Goal: Task Accomplishment & Management: Manage account settings

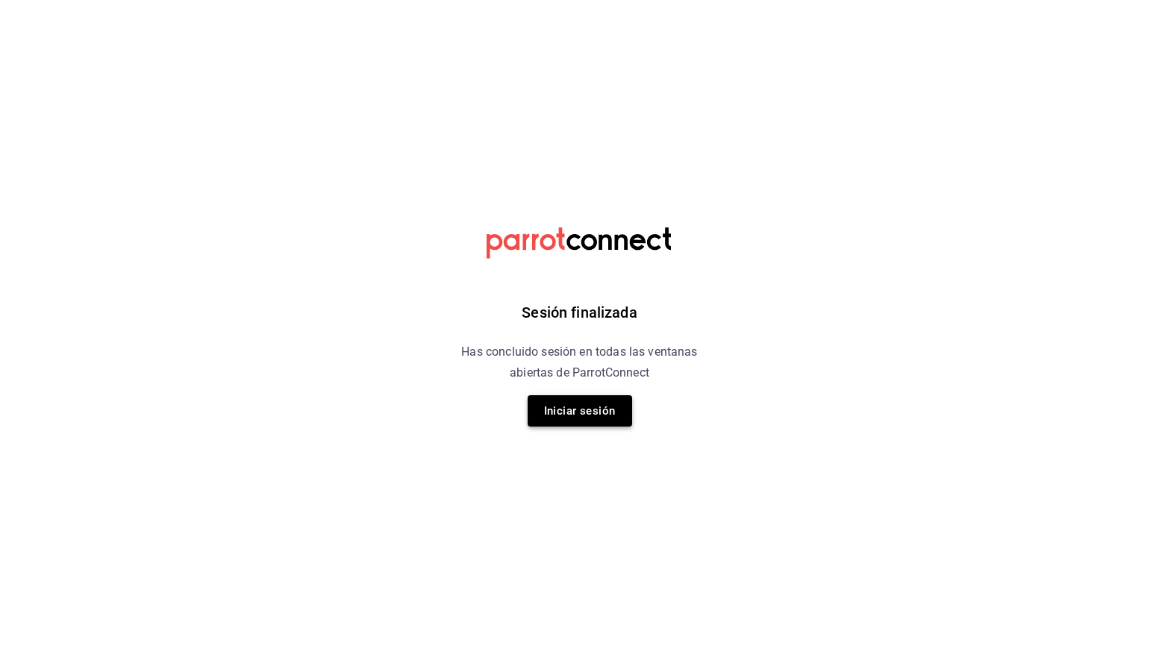
click at [574, 419] on button "Iniciar sesión" at bounding box center [579, 410] width 104 height 31
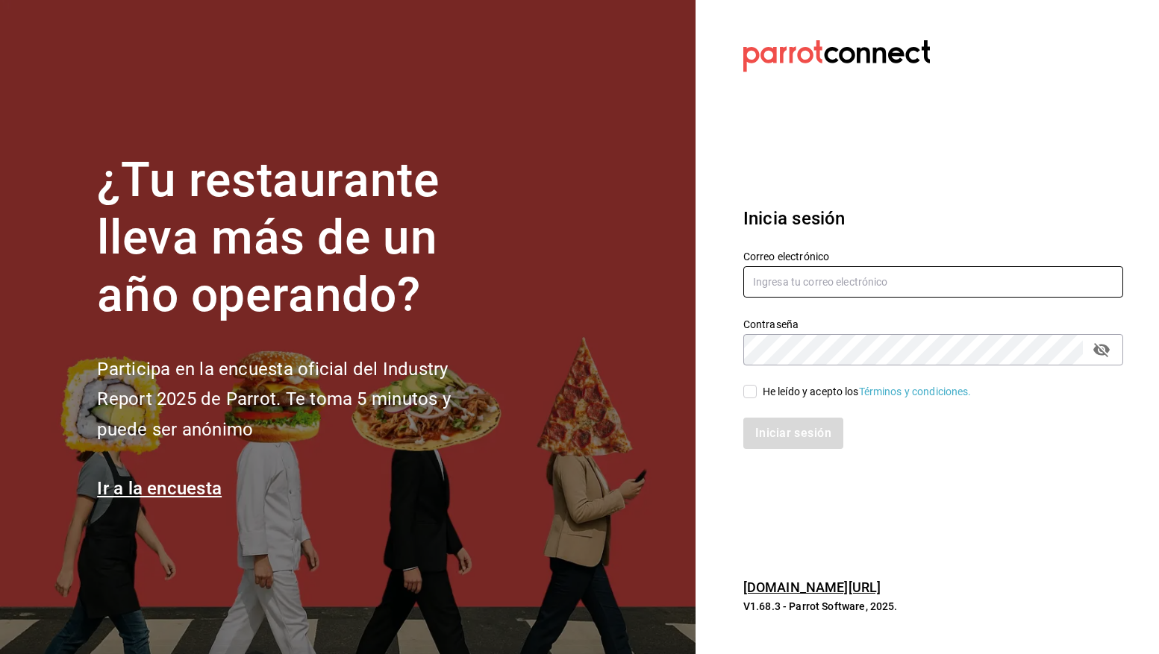
type input "quesavillas@cun.com"
click at [783, 394] on div "He leído y acepto los Términos y condiciones." at bounding box center [866, 392] width 209 height 16
click at [757, 394] on input "He leído y acepto los Términos y condiciones." at bounding box center [749, 391] width 13 height 13
checkbox input "true"
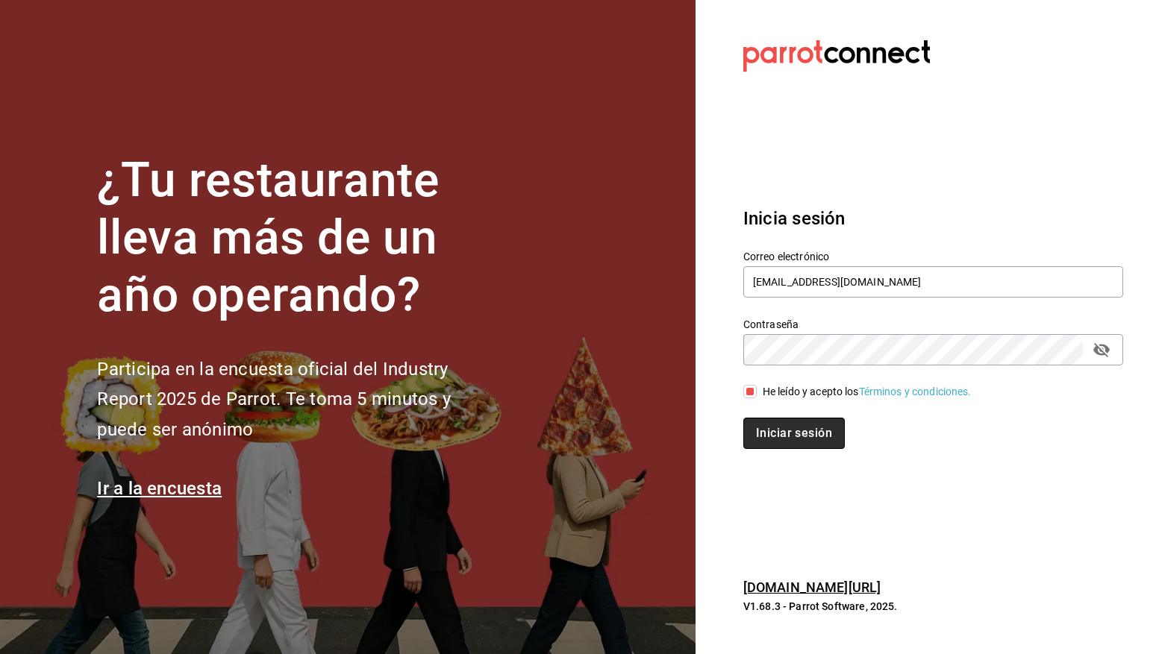
click at [807, 432] on button "Iniciar sesión" at bounding box center [793, 433] width 101 height 31
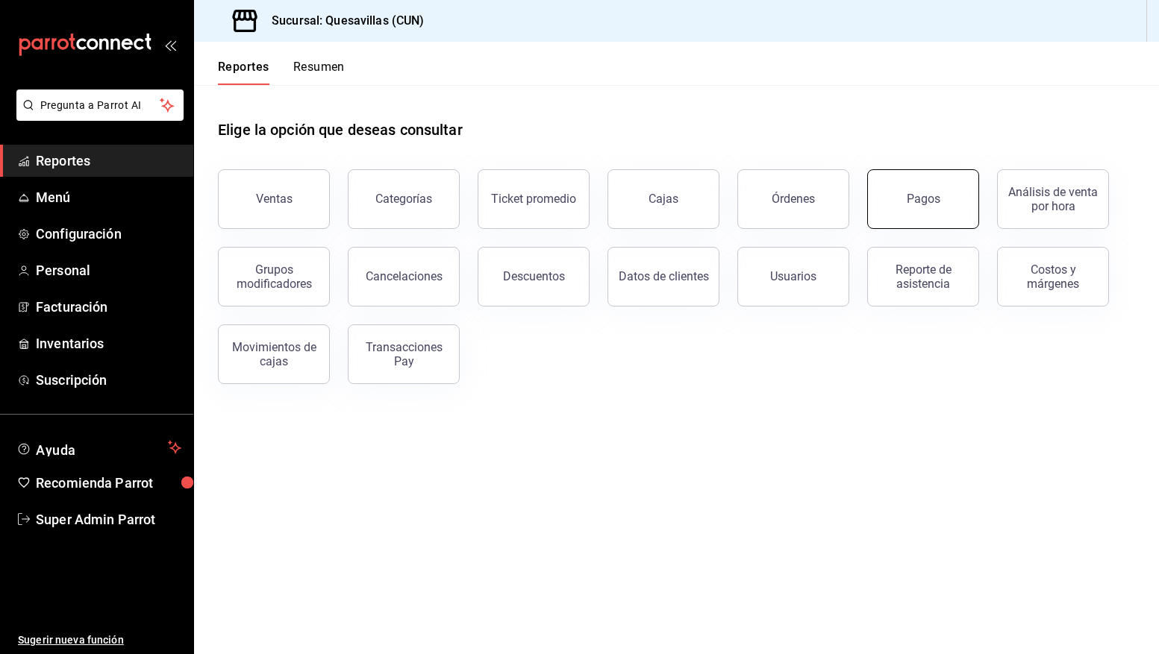
click at [892, 205] on button "Pagos" at bounding box center [923, 199] width 112 height 60
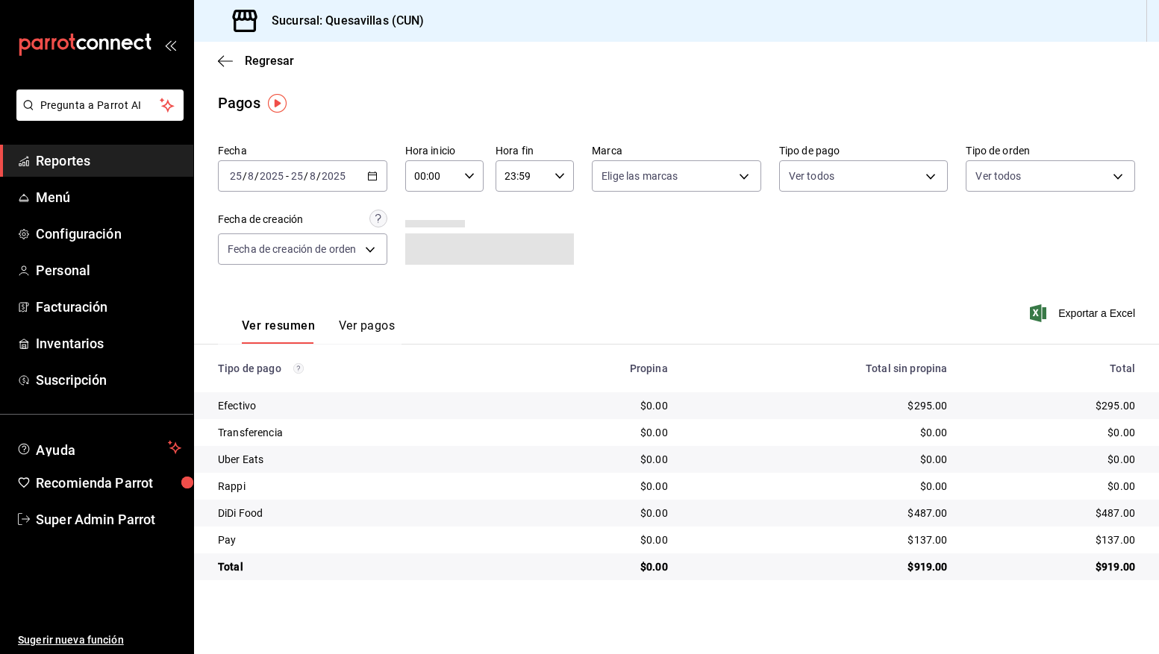
click at [363, 181] on div "[DATE] [DATE] - [DATE] [DATE]" at bounding box center [302, 175] width 169 height 31
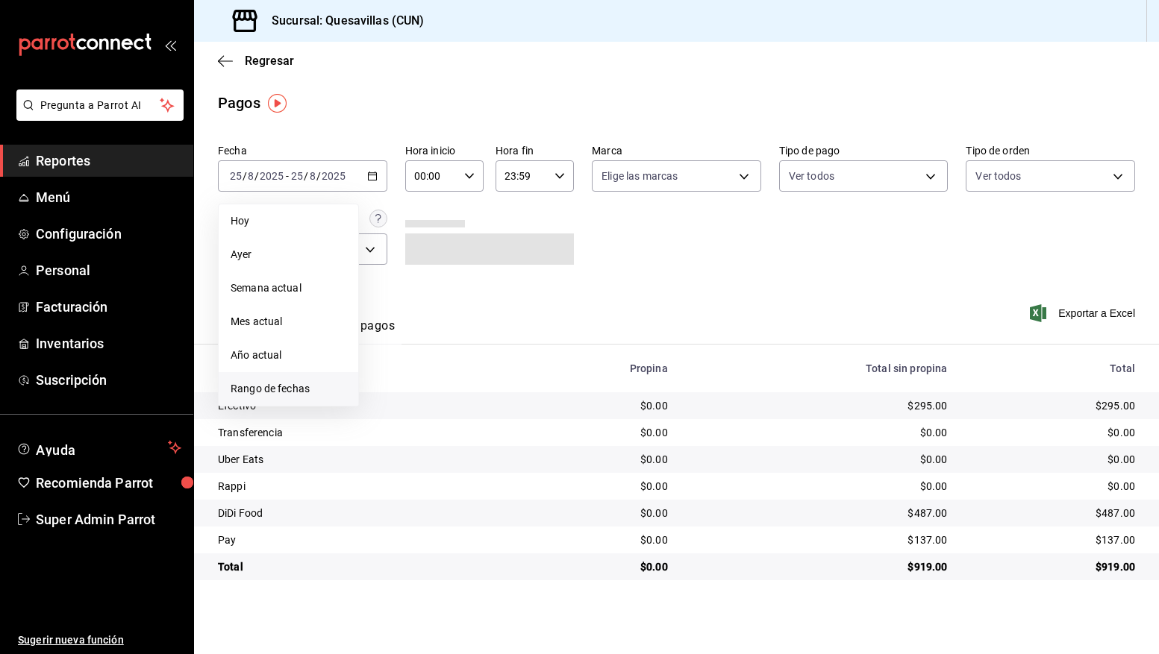
click at [298, 402] on li "Rango de fechas" at bounding box center [289, 389] width 140 height 34
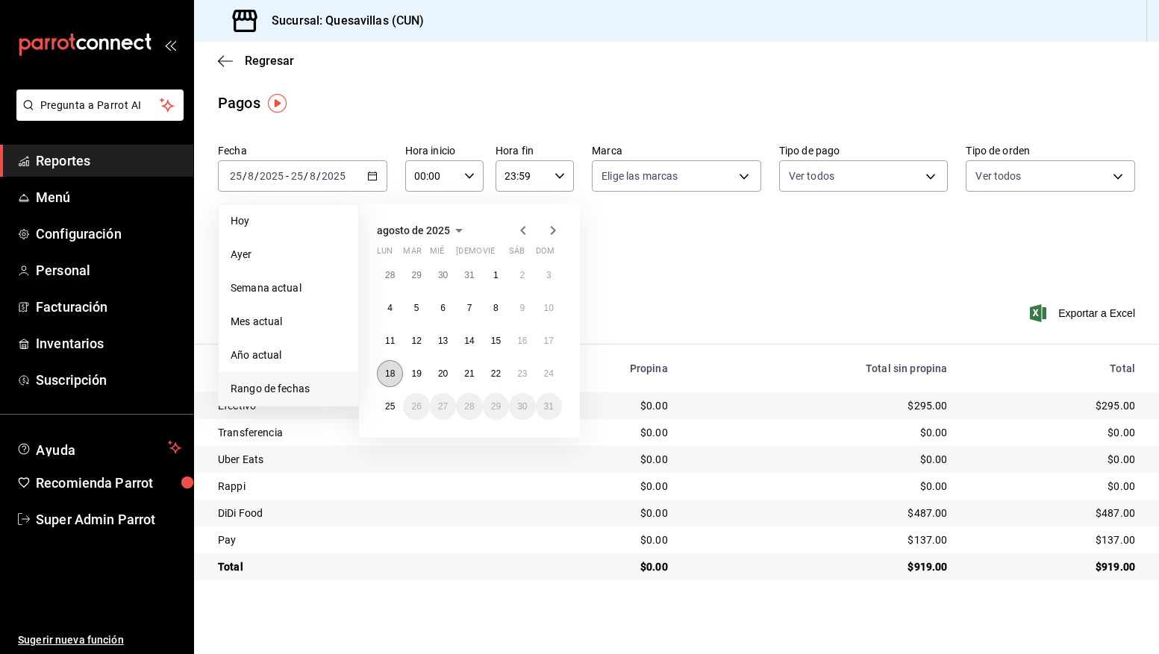
click at [393, 379] on button "18" at bounding box center [390, 373] width 26 height 27
click at [546, 375] on abbr "24" at bounding box center [549, 374] width 10 height 10
click at [391, 383] on button "18" at bounding box center [390, 373] width 26 height 27
